Goal: Entertainment & Leisure: Consume media (video, audio)

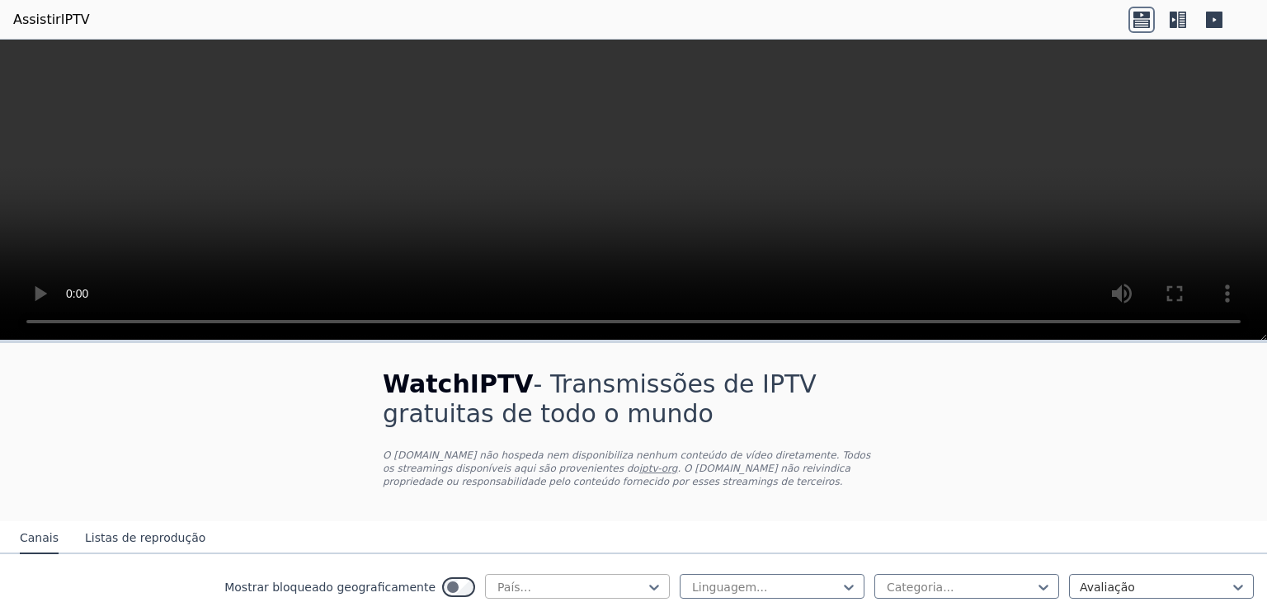
click at [521, 576] on div "País..." at bounding box center [577, 586] width 185 height 25
click at [139, 535] on font "Listas de reprodução" at bounding box center [145, 537] width 120 height 13
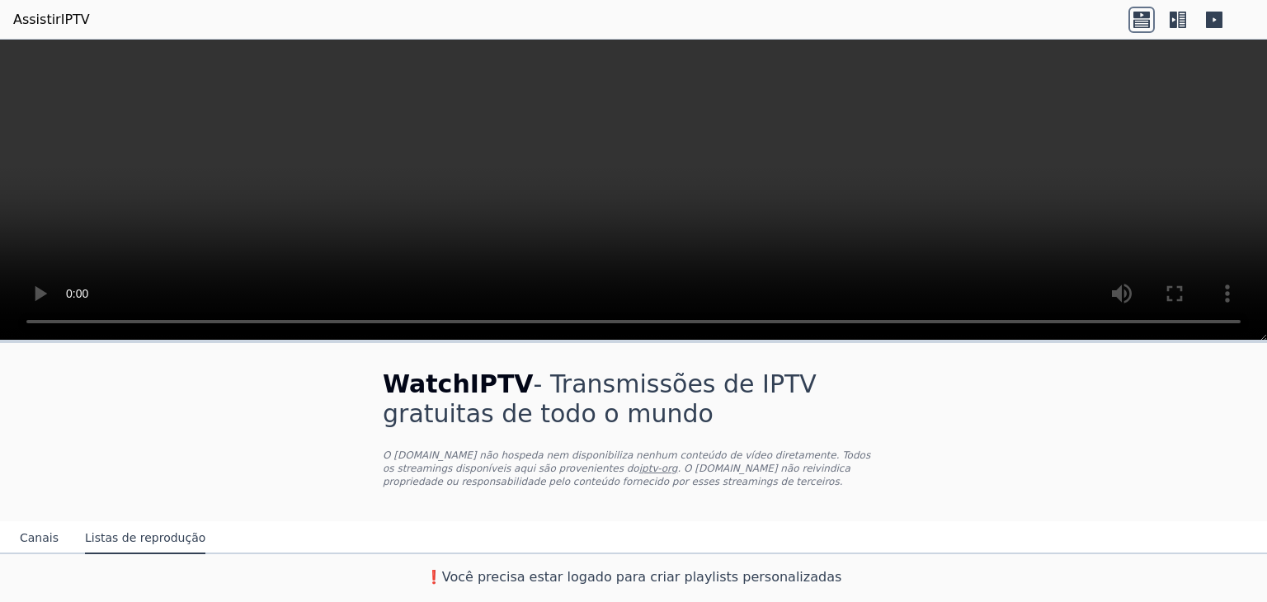
click at [36, 533] on font "Canais" at bounding box center [39, 537] width 39 height 13
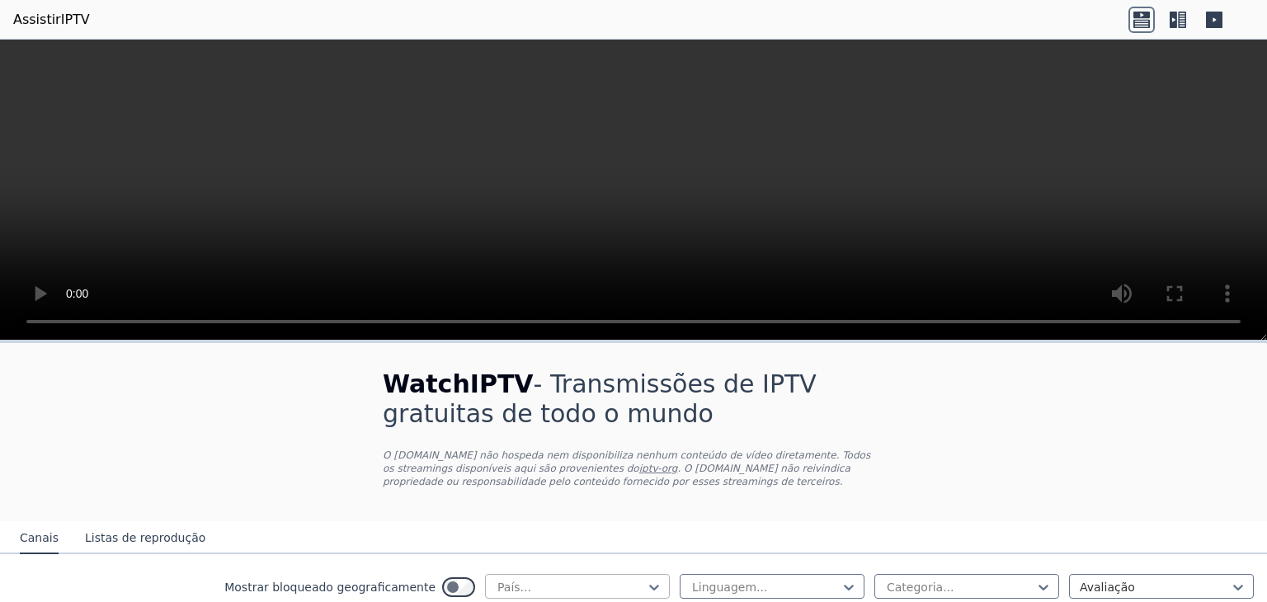
click at [553, 584] on div at bounding box center [571, 587] width 150 height 16
type input "******"
click at [702, 580] on div at bounding box center [765, 587] width 150 height 16
click at [165, 534] on font "Listas de reprodução" at bounding box center [145, 537] width 120 height 13
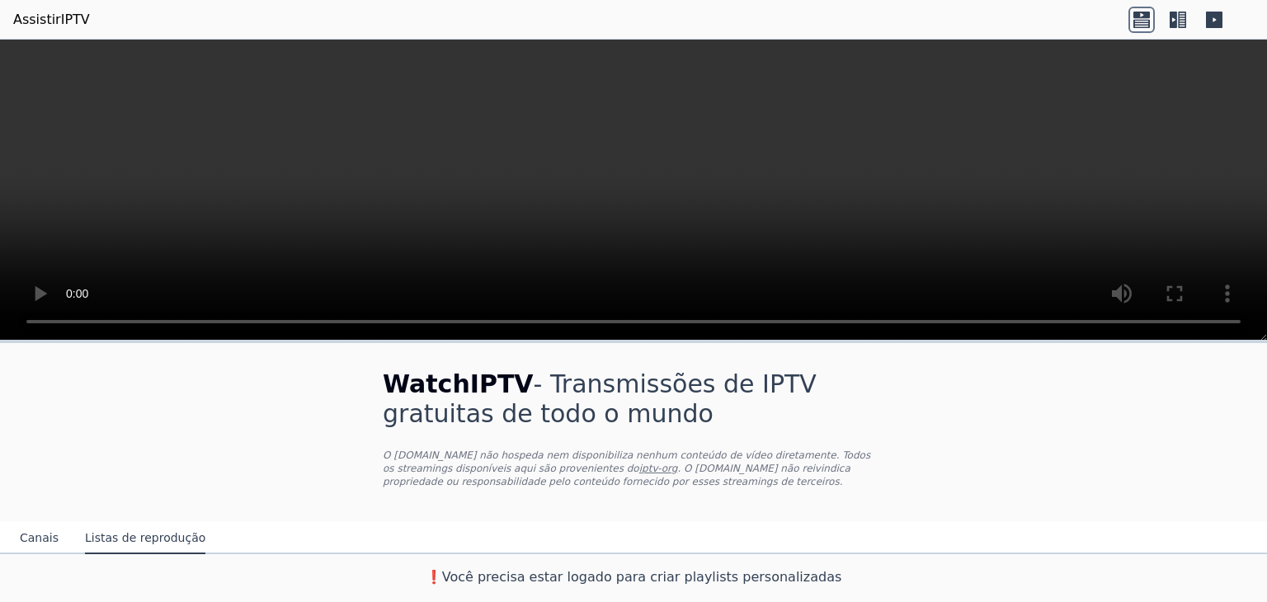
click at [37, 540] on font "Canais" at bounding box center [39, 537] width 39 height 13
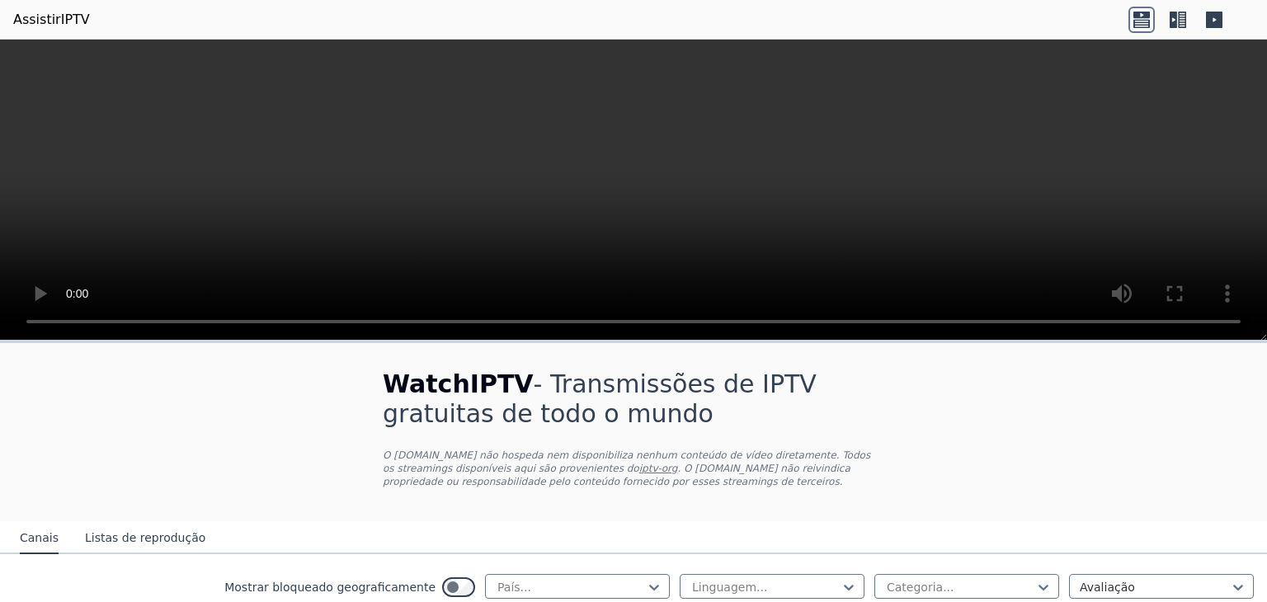
click at [1183, 21] on icon at bounding box center [1178, 20] width 26 height 26
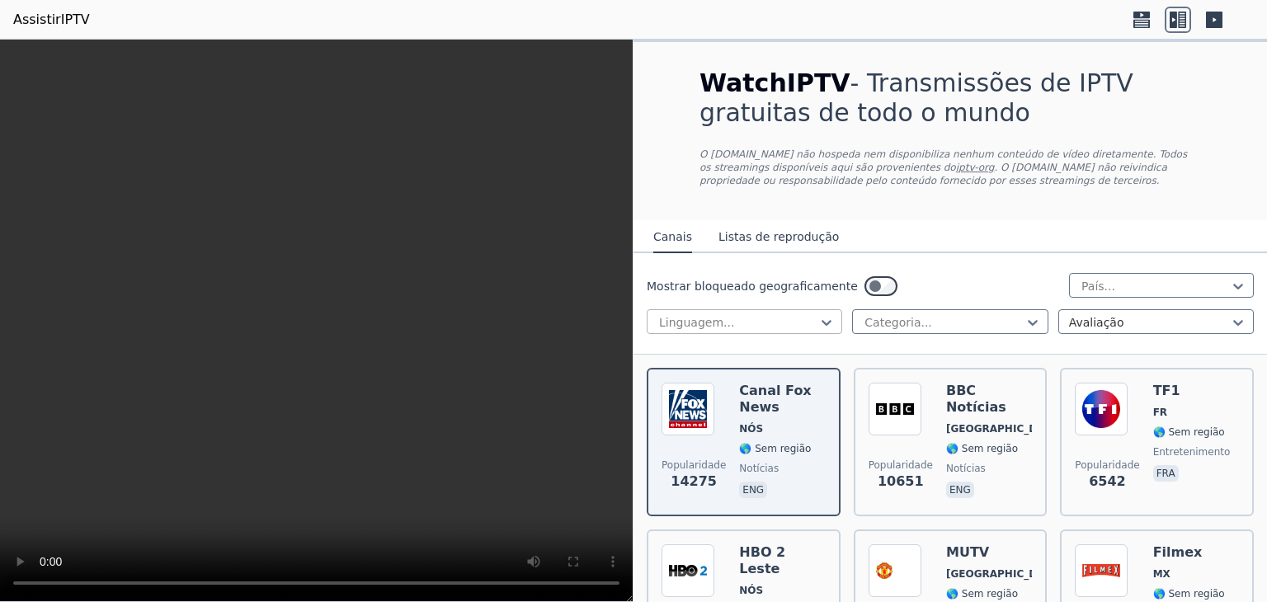
click at [763, 309] on div "Linguagem..." at bounding box center [744, 321] width 195 height 25
type input "*"
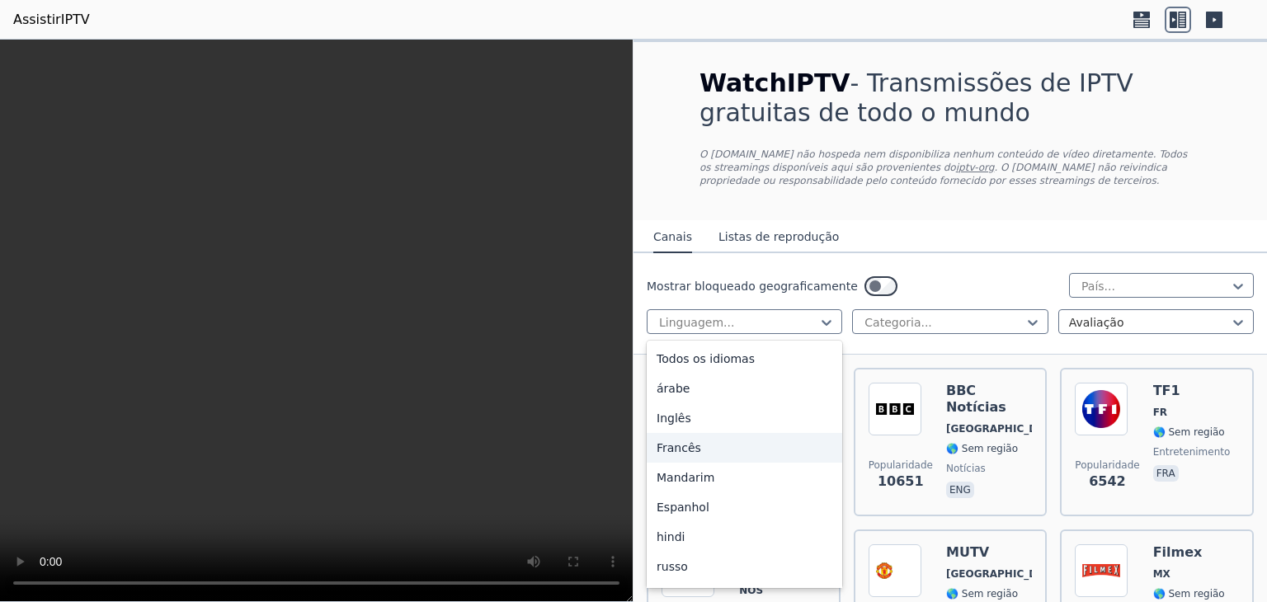
type input "*"
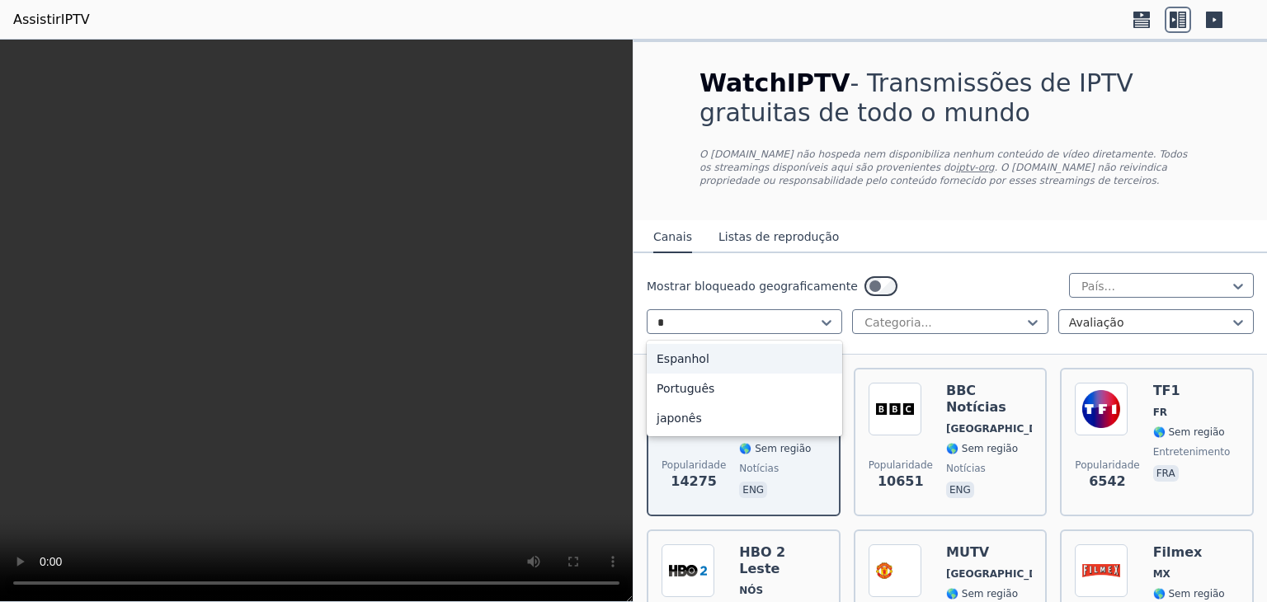
type input "**"
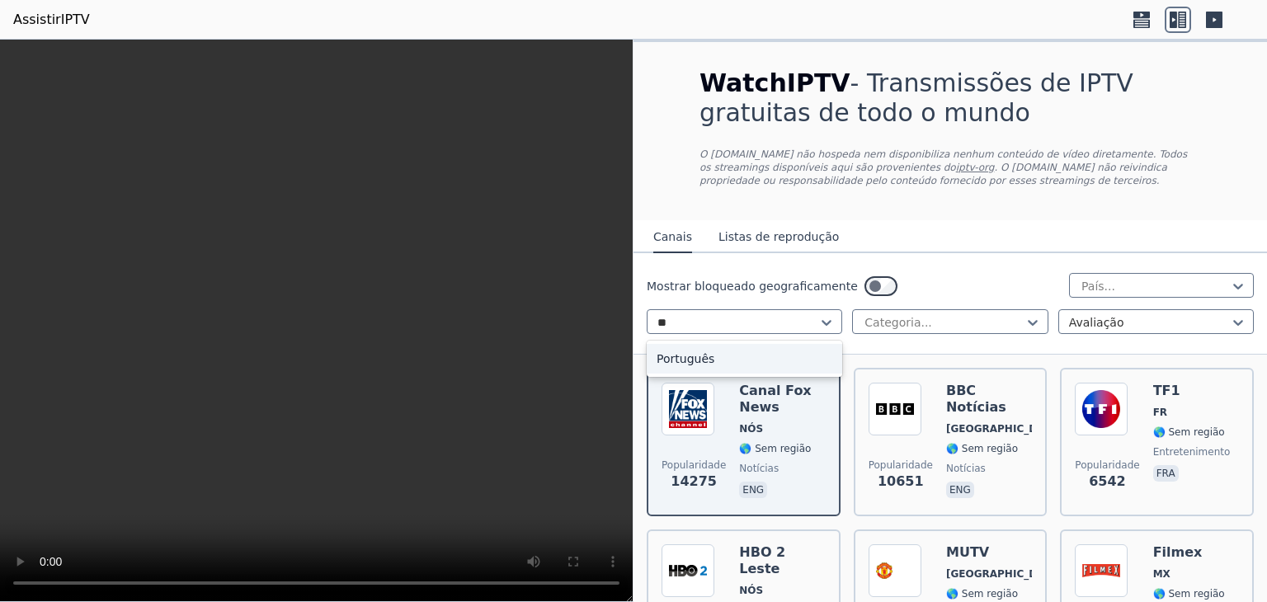
click at [736, 361] on div "Português" at bounding box center [744, 359] width 195 height 30
click at [940, 316] on div at bounding box center [943, 322] width 161 height 16
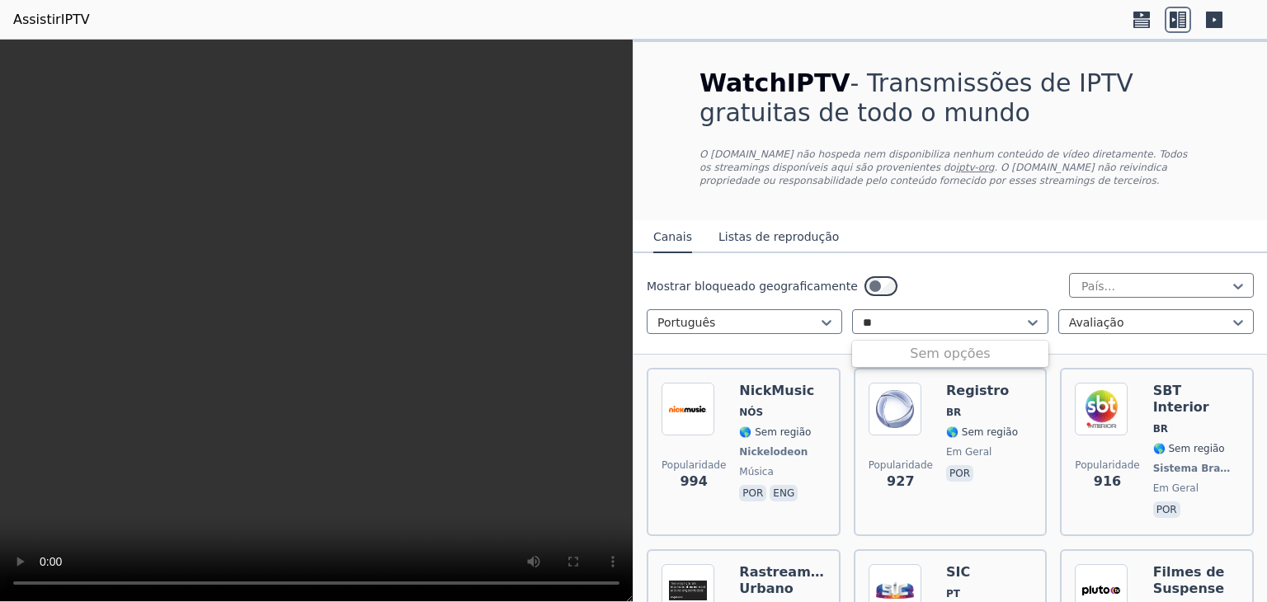
type input "*"
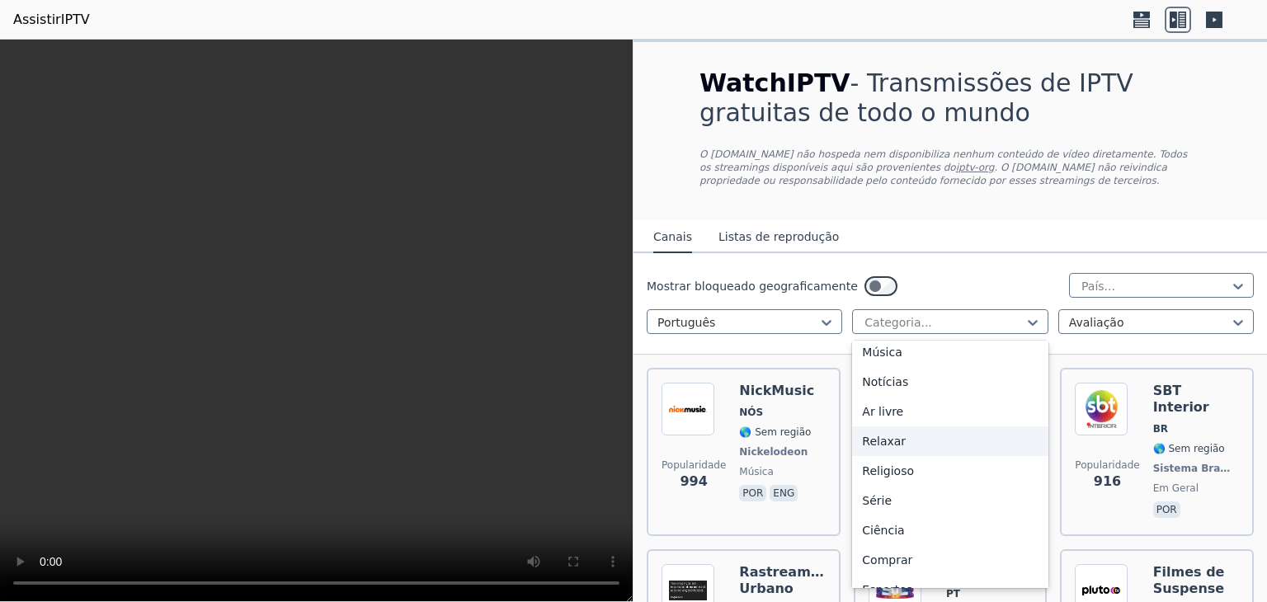
scroll to position [561, 0]
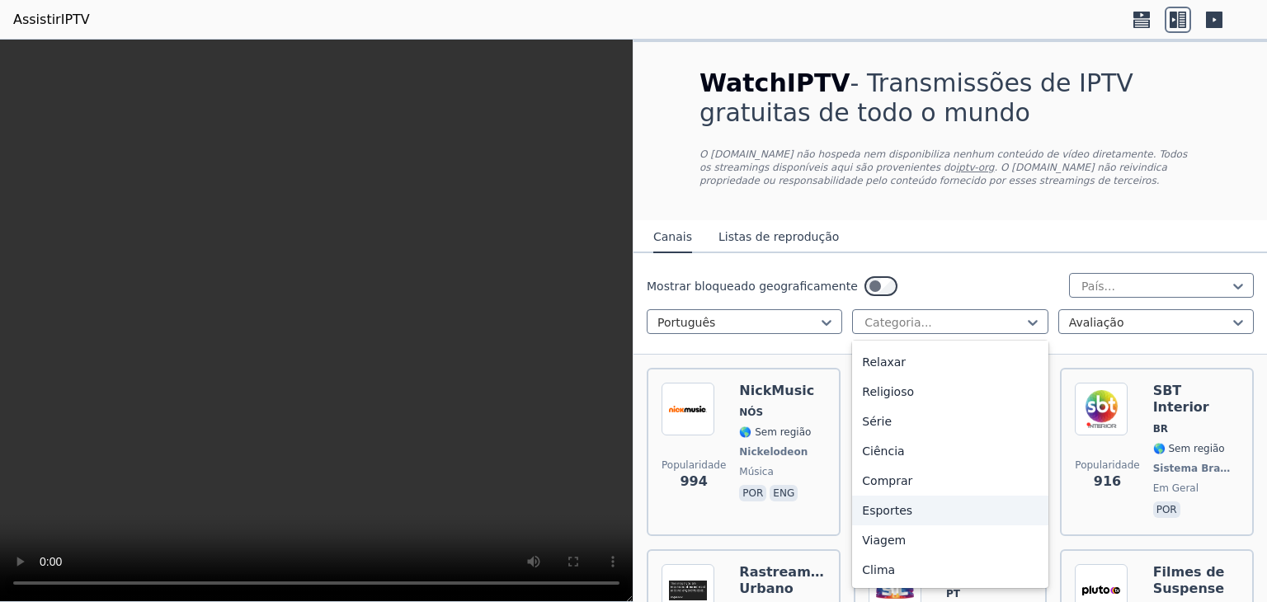
click at [901, 513] on font "Esportes" at bounding box center [887, 510] width 50 height 13
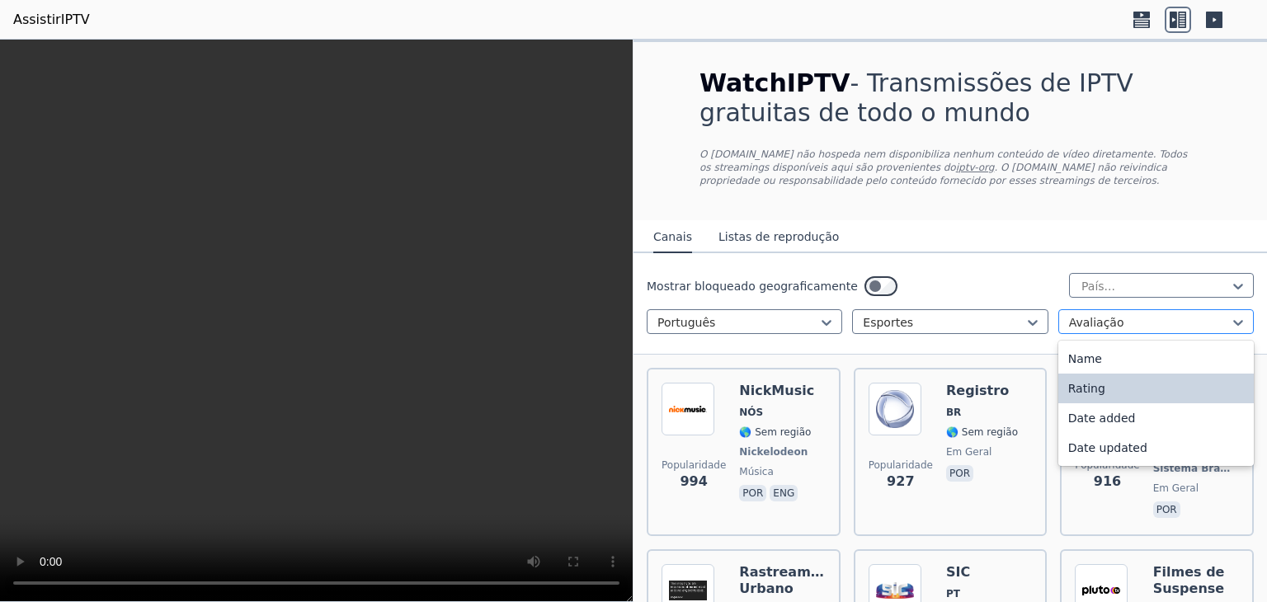
click at [1099, 327] on div at bounding box center [1149, 322] width 161 height 16
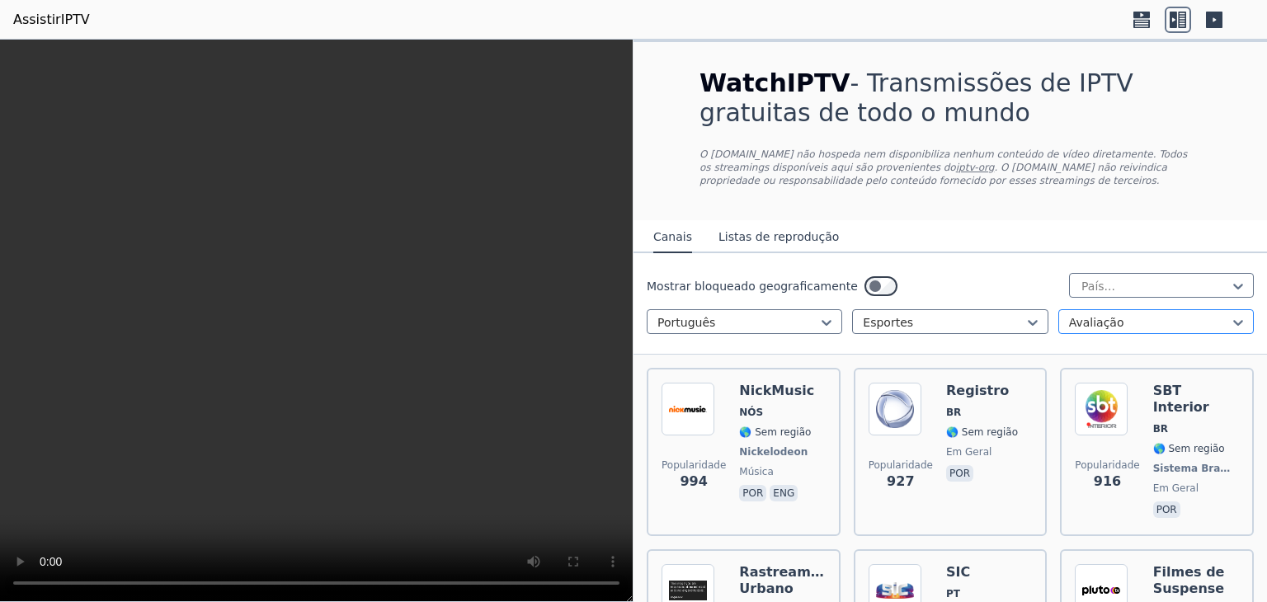
click at [1099, 327] on div at bounding box center [1149, 322] width 161 height 16
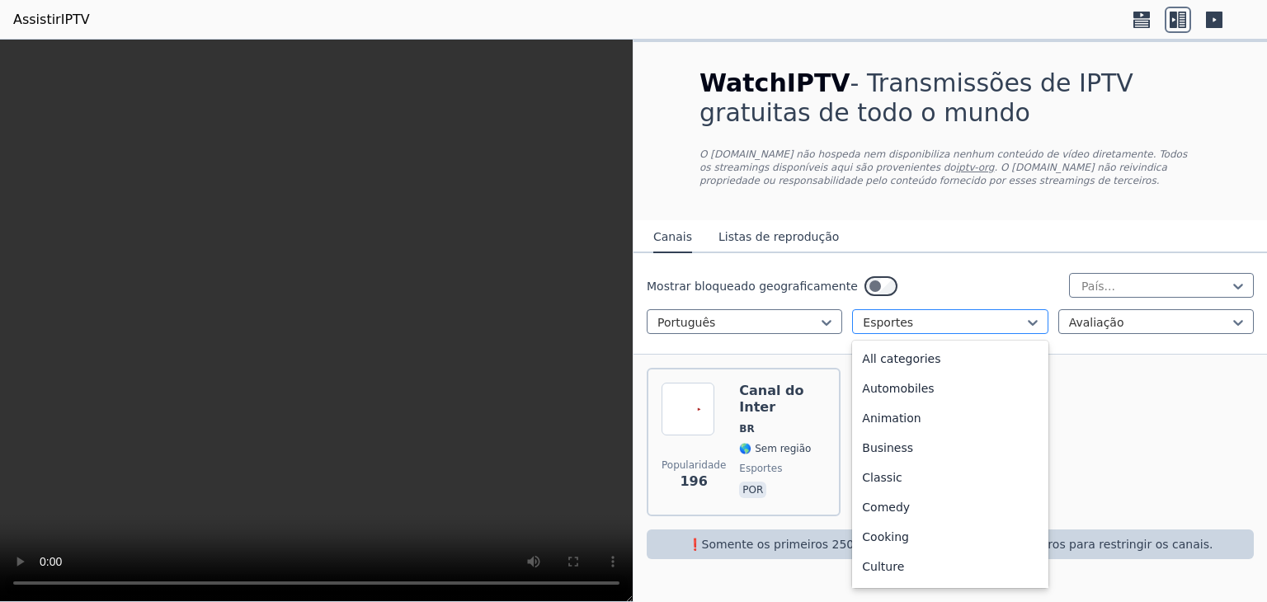
click at [1002, 327] on div at bounding box center [943, 322] width 161 height 16
click at [945, 371] on div "Todas as categorias" at bounding box center [949, 359] width 195 height 30
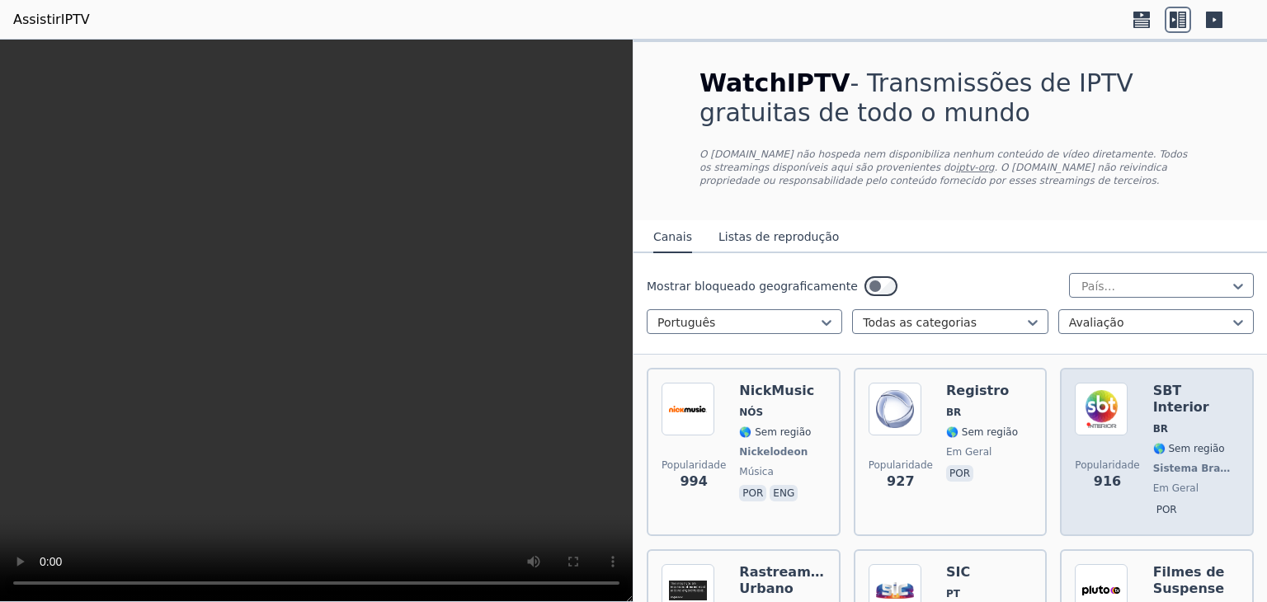
click at [1112, 425] on img at bounding box center [1101, 409] width 53 height 53
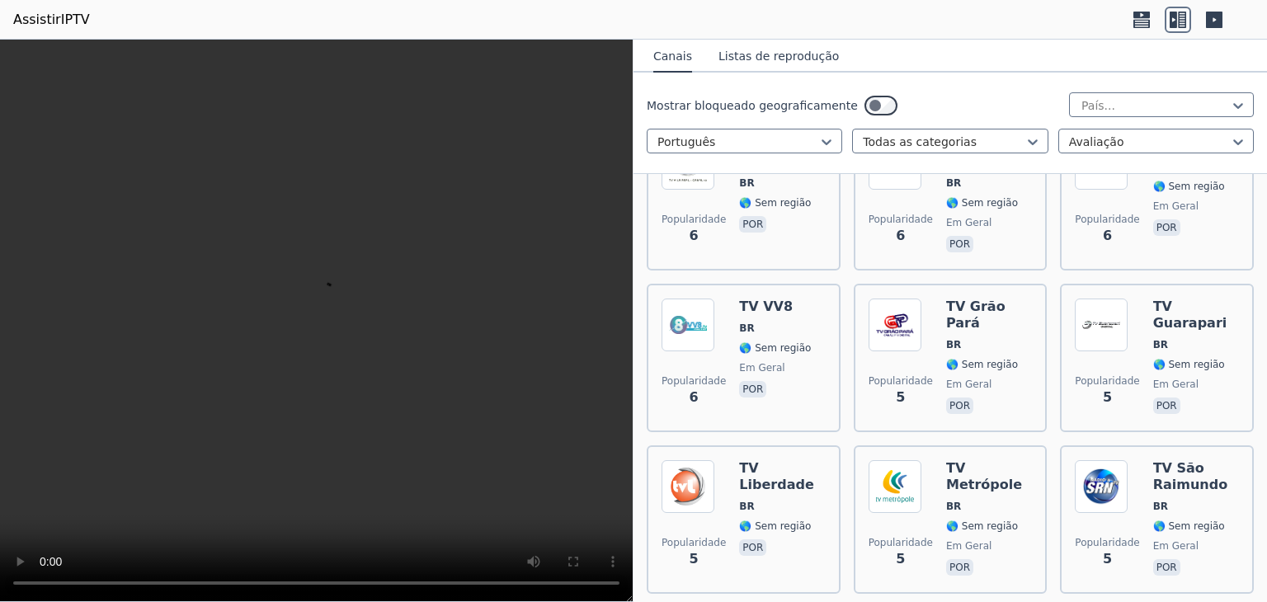
scroll to position [11065, 0]
